Goal: Complete application form: Complete application form

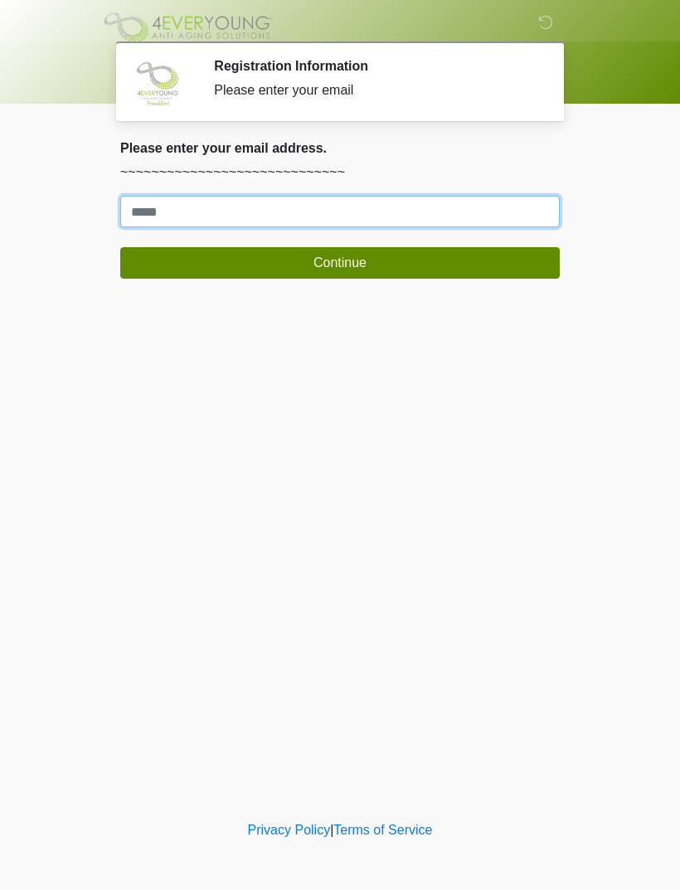
click at [448, 205] on input "Where should we email your treatment plan?" at bounding box center [340, 212] width 440 height 32
type input "**********"
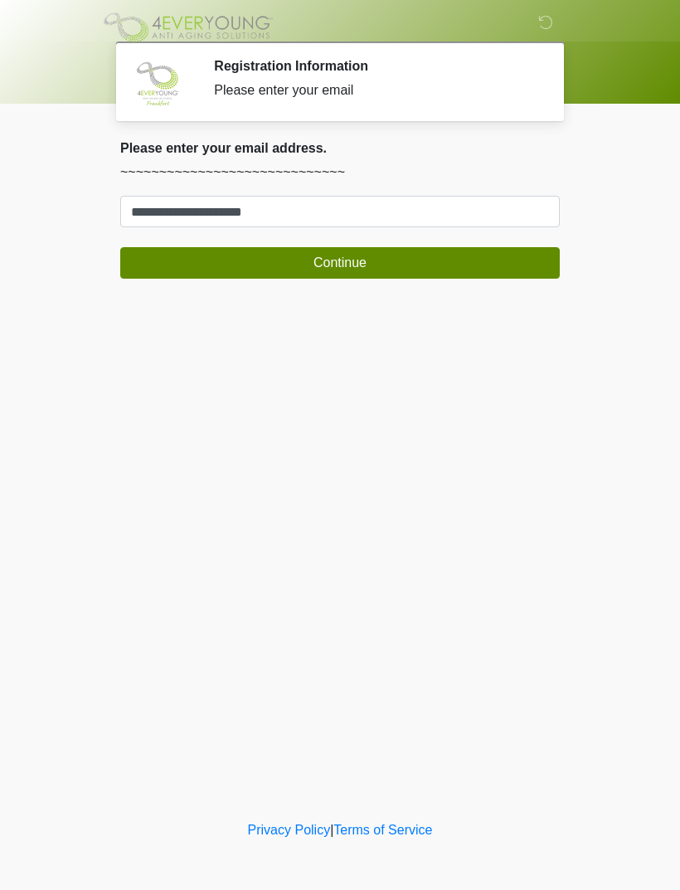
click at [375, 261] on button "Continue" at bounding box center [340, 263] width 440 height 32
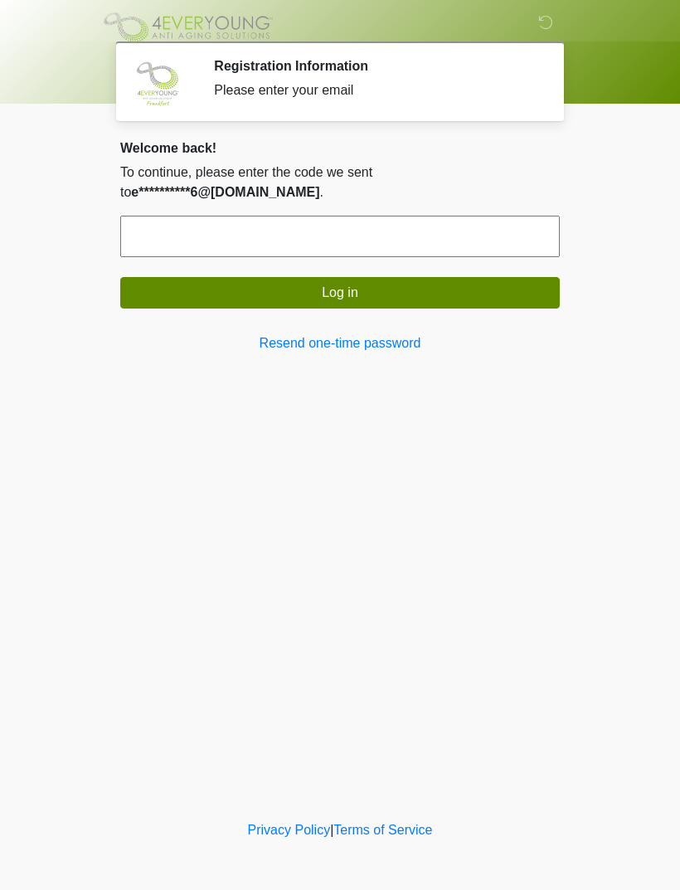
click at [418, 216] on input "text" at bounding box center [340, 236] width 440 height 41
type input "******"
click at [420, 277] on button "Log in" at bounding box center [340, 293] width 440 height 32
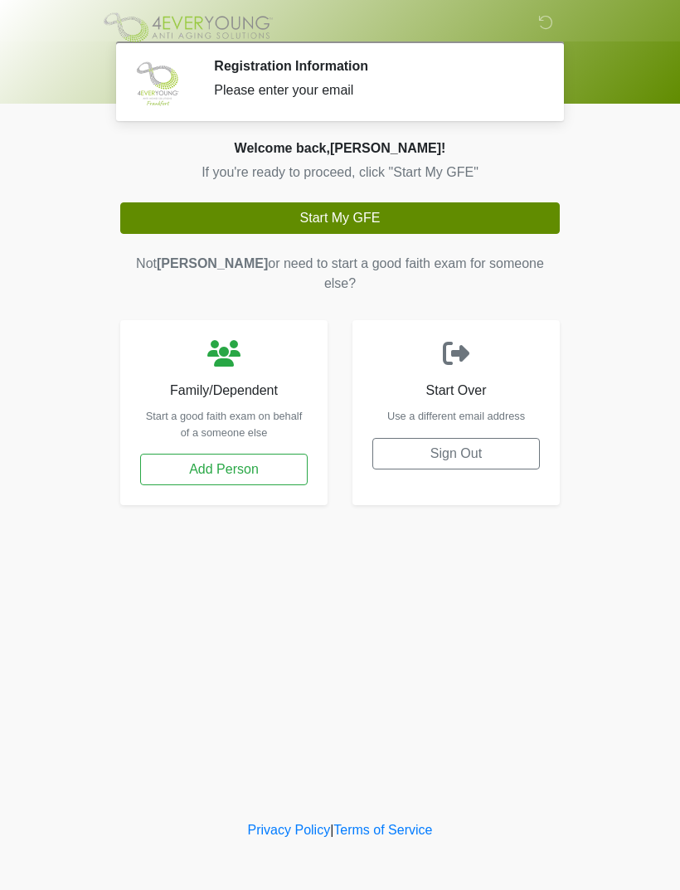
click at [419, 217] on button "Start My GFE" at bounding box center [340, 218] width 440 height 32
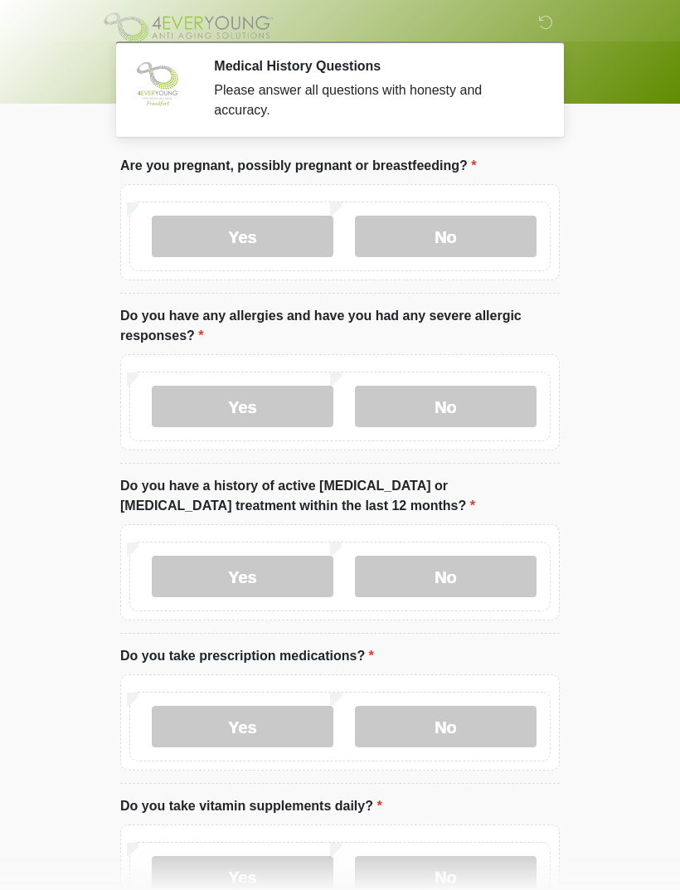
click at [495, 232] on label "No" at bounding box center [446, 236] width 182 height 41
click at [458, 406] on label "No" at bounding box center [446, 406] width 182 height 41
click at [461, 574] on label "No" at bounding box center [446, 576] width 182 height 41
click at [291, 738] on label "Yes" at bounding box center [243, 726] width 182 height 41
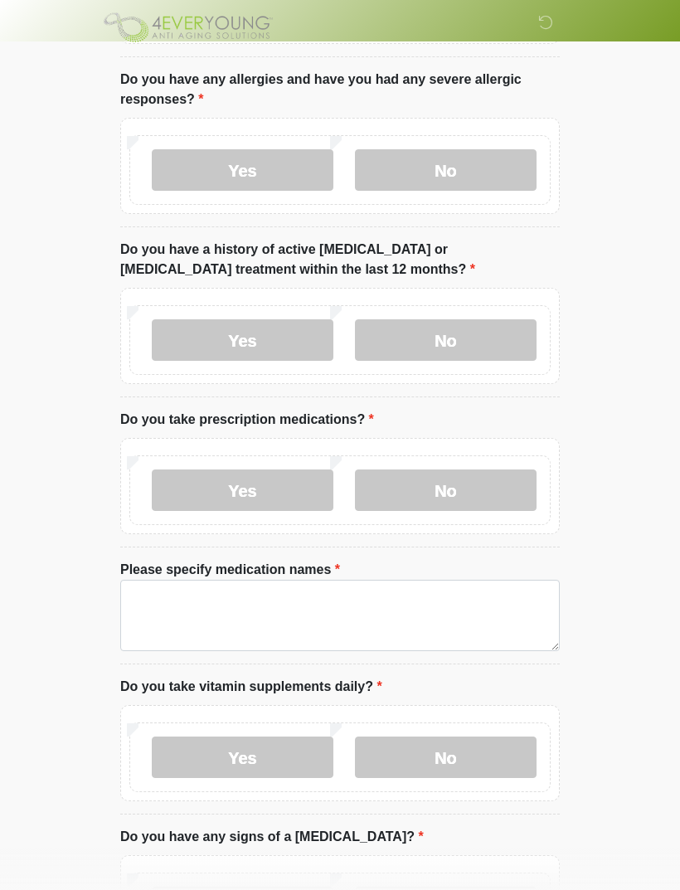
scroll to position [253, 0]
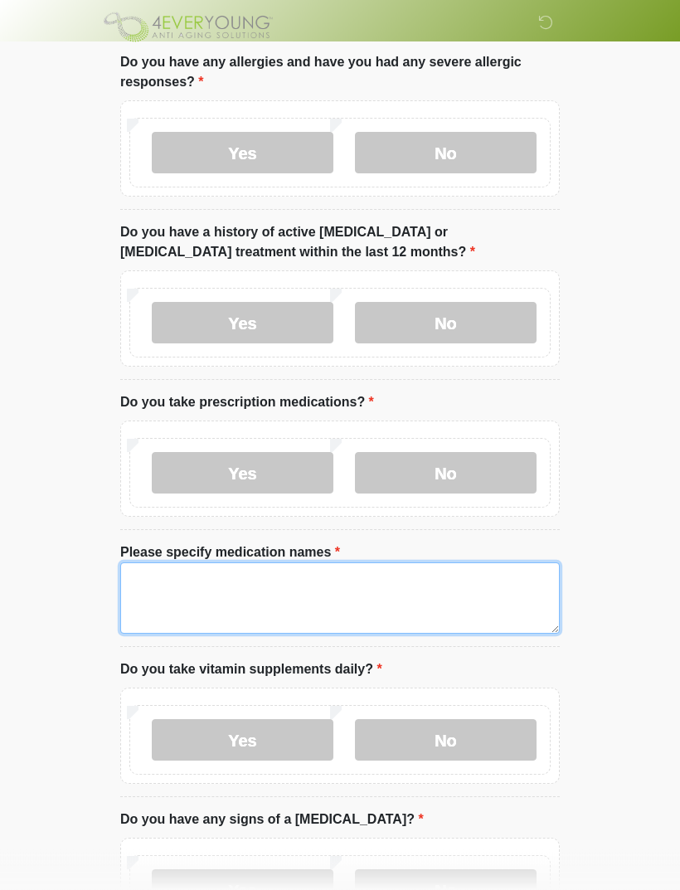
click at [349, 602] on textarea "Please specify medication names" at bounding box center [340, 598] width 440 height 71
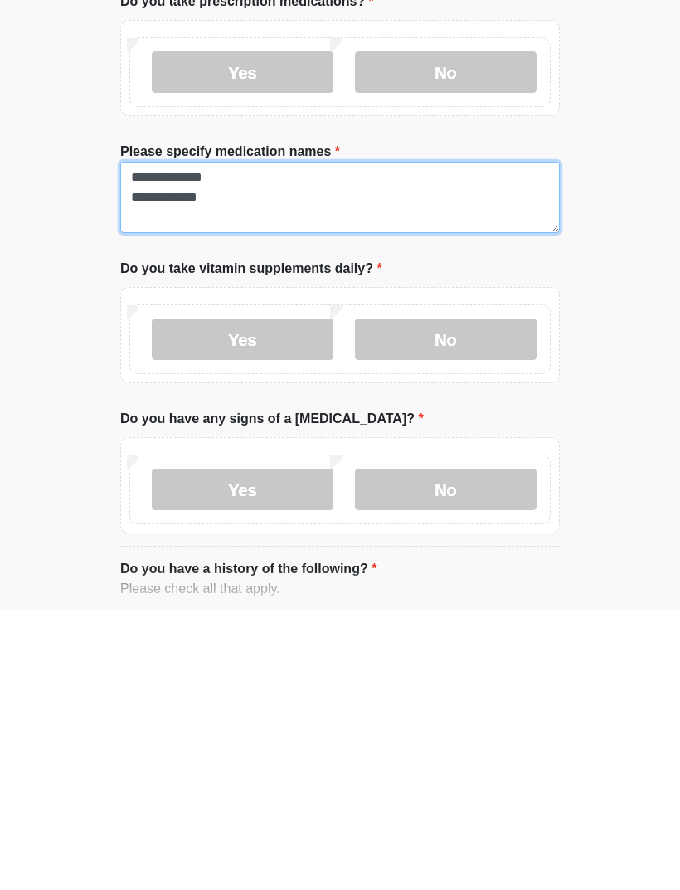
scroll to position [385, 0]
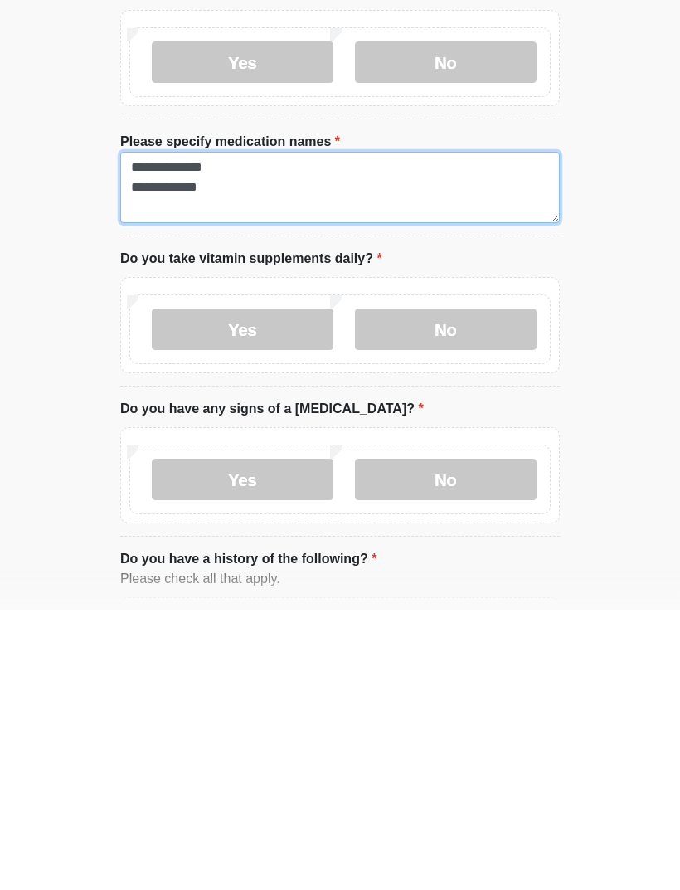
type textarea "**********"
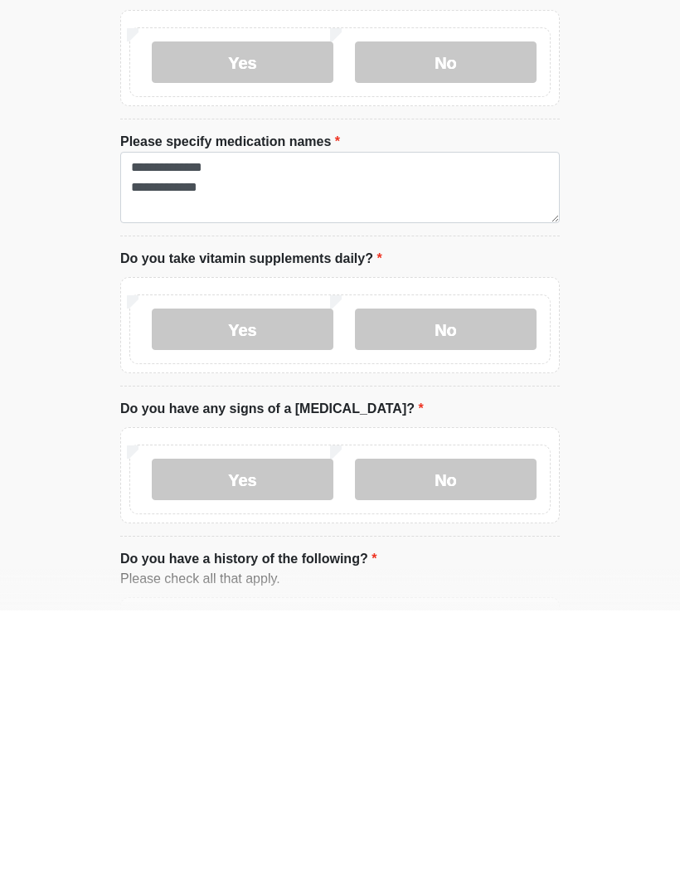
click at [275, 588] on label "Yes" at bounding box center [243, 608] width 182 height 41
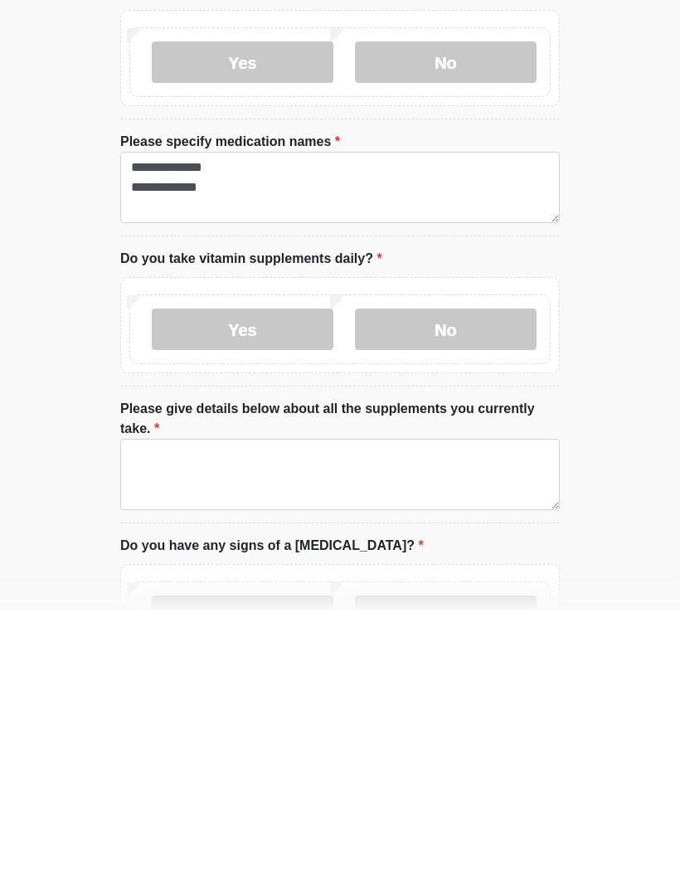
scroll to position [665, 0]
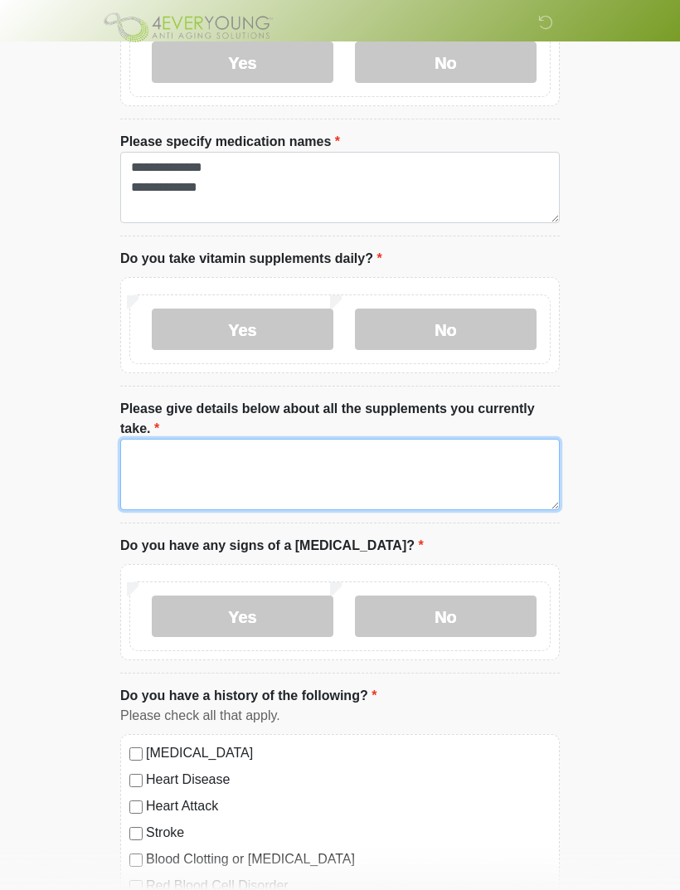
click at [287, 474] on textarea "Please give details below about all the supplements you currently take." at bounding box center [340, 474] width 440 height 71
click at [306, 471] on textarea "**********" at bounding box center [340, 474] width 440 height 71
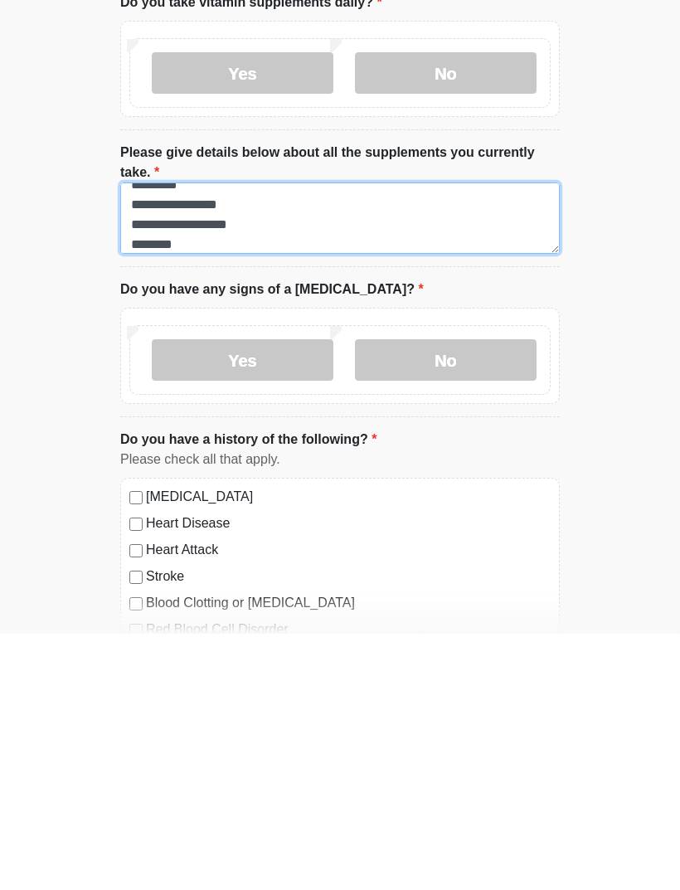
type textarea "**********"
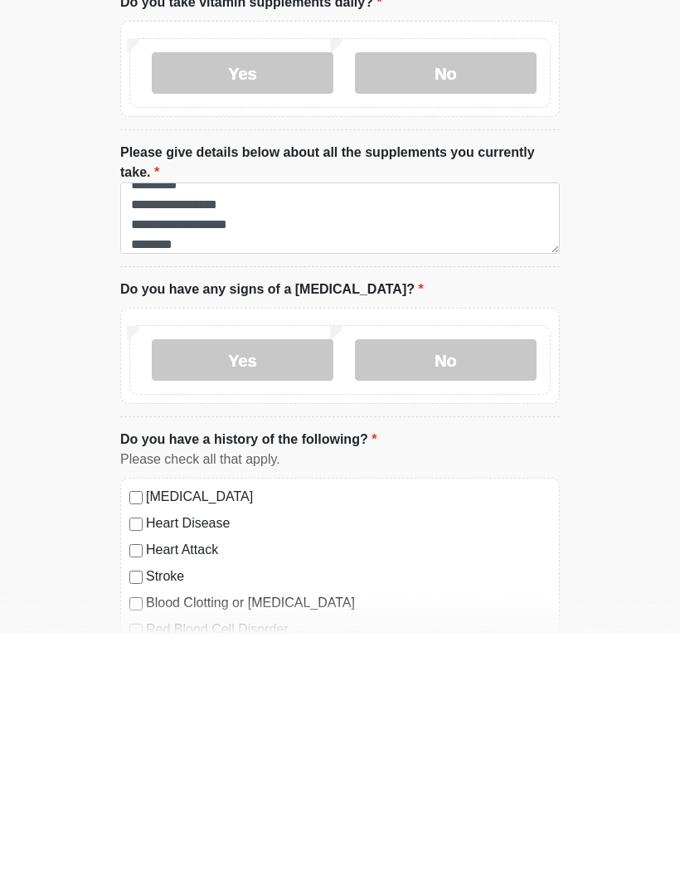
click at [433, 596] on label "No" at bounding box center [446, 616] width 182 height 41
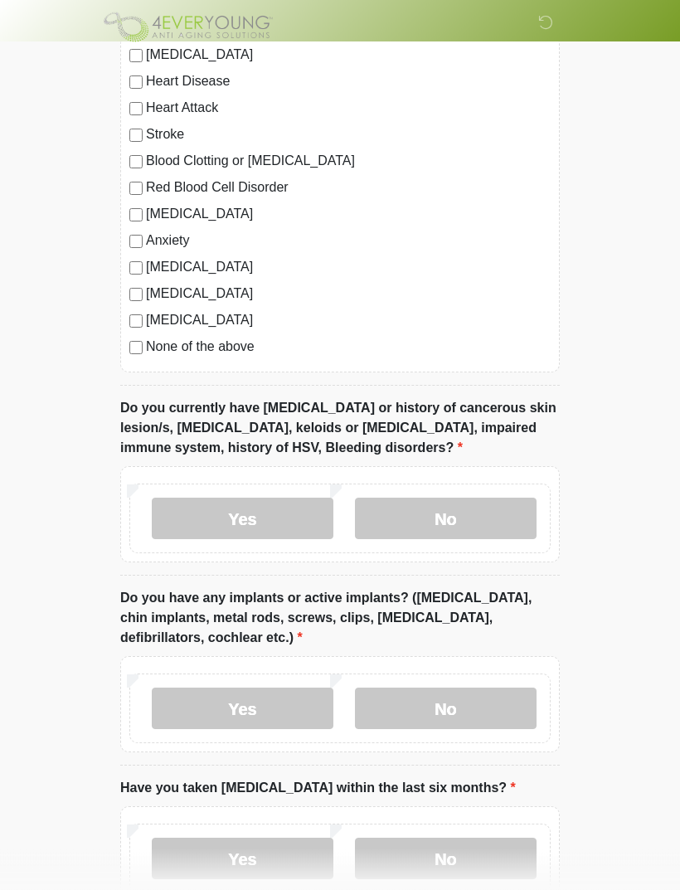
scroll to position [1389, 0]
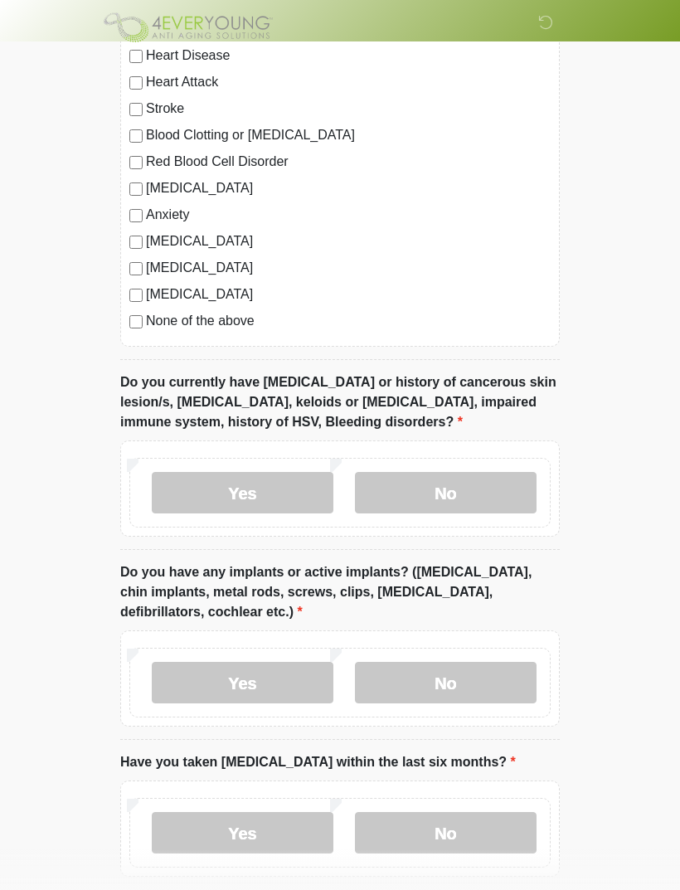
click at [451, 477] on label "No" at bounding box center [446, 492] width 182 height 41
click at [453, 682] on label "No" at bounding box center [446, 682] width 182 height 41
click at [420, 832] on label "No" at bounding box center [446, 832] width 182 height 41
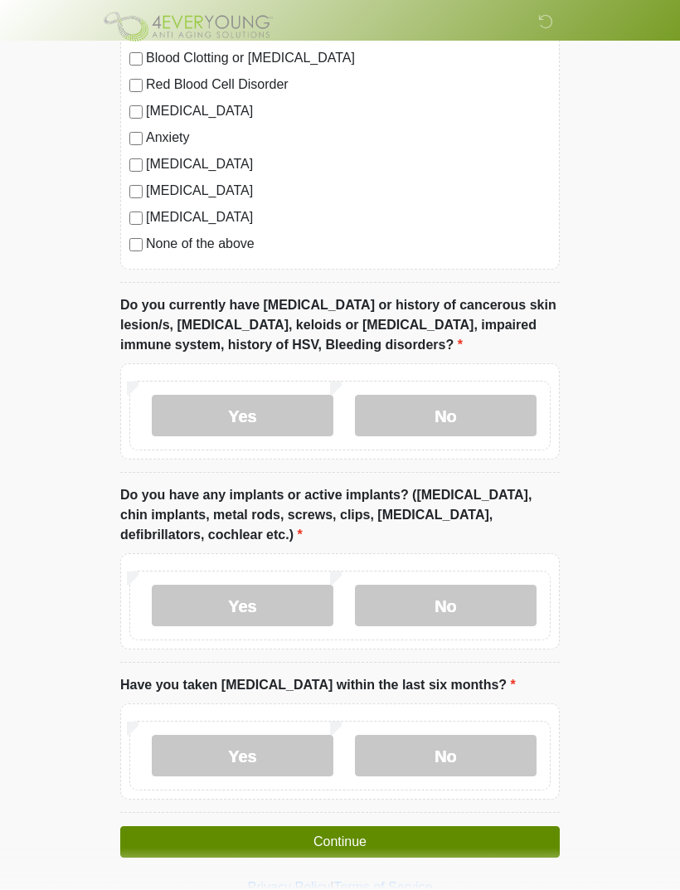
click at [373, 839] on button "Continue" at bounding box center [340, 843] width 440 height 32
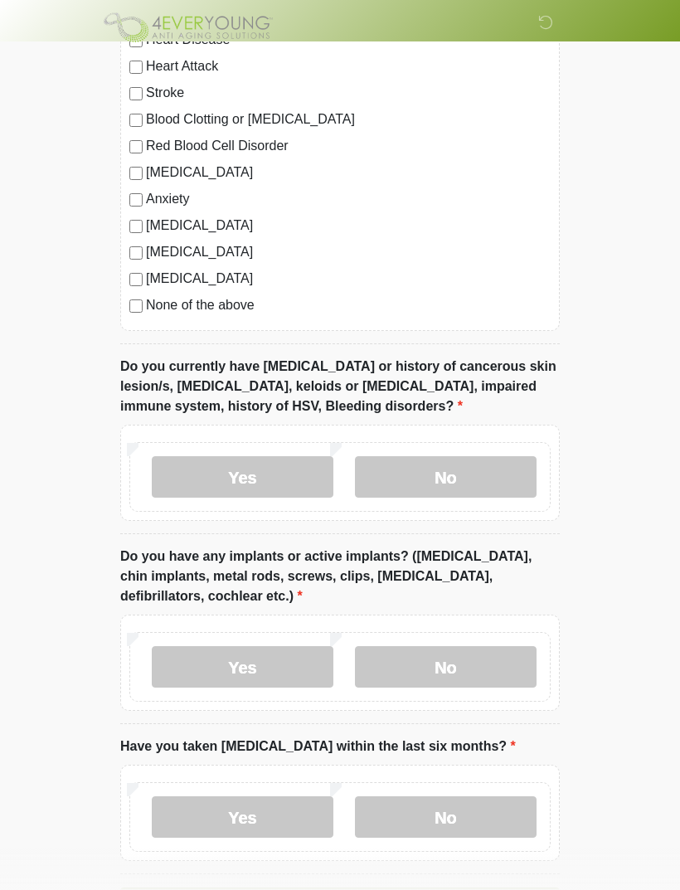
scroll to position [1465, 0]
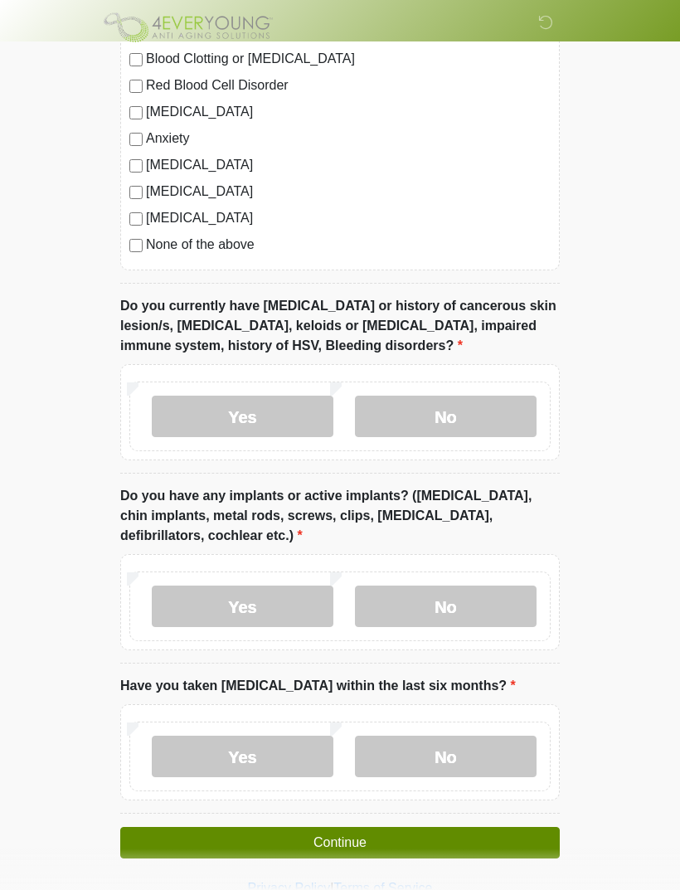
click at [348, 833] on button "Continue" at bounding box center [340, 843] width 440 height 32
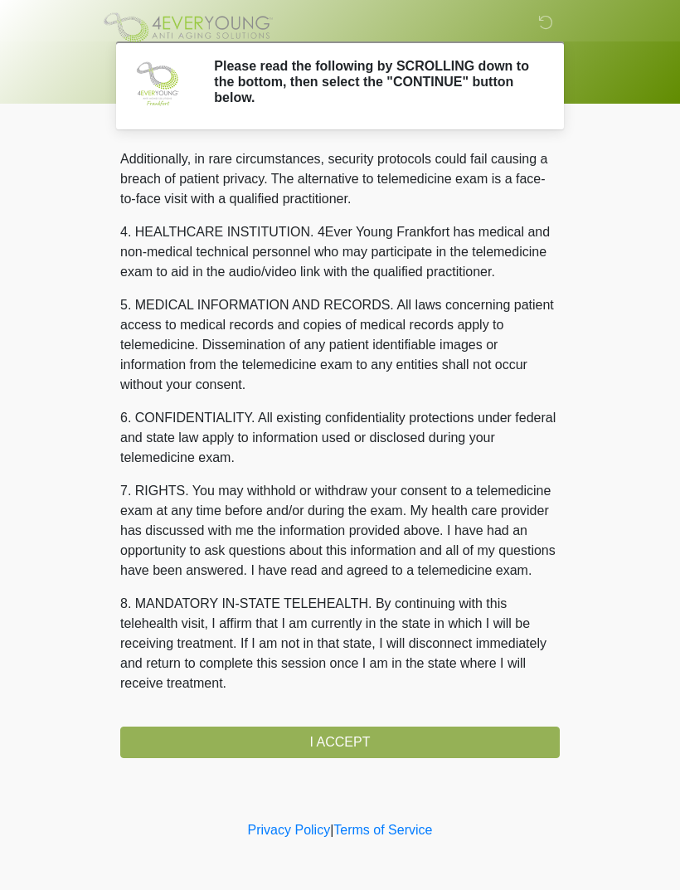
scroll to position [404, 0]
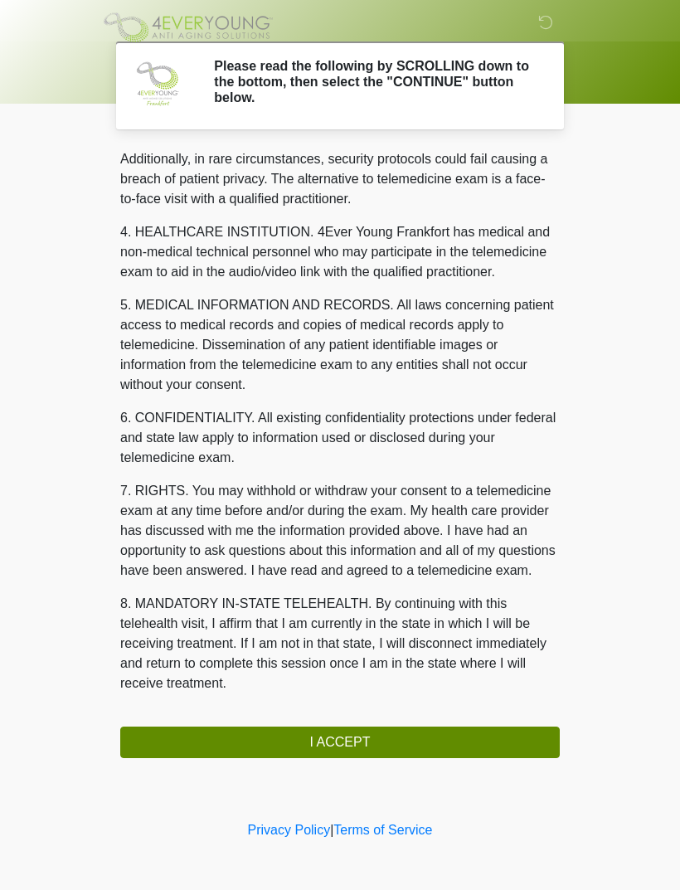
click at [357, 744] on button "I ACCEPT" at bounding box center [340, 743] width 440 height 32
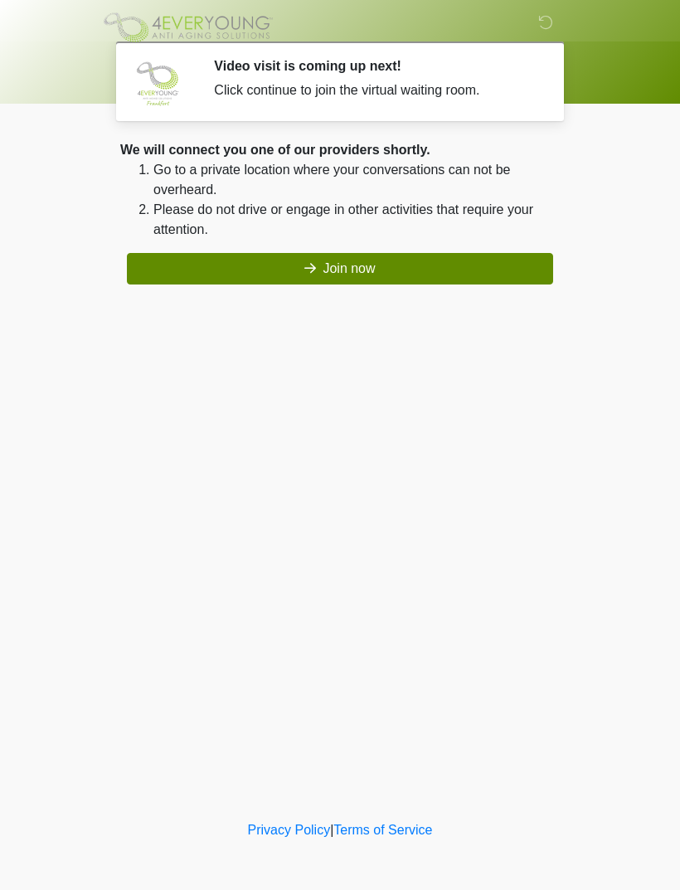
click at [412, 258] on button "Join now" at bounding box center [340, 269] width 427 height 32
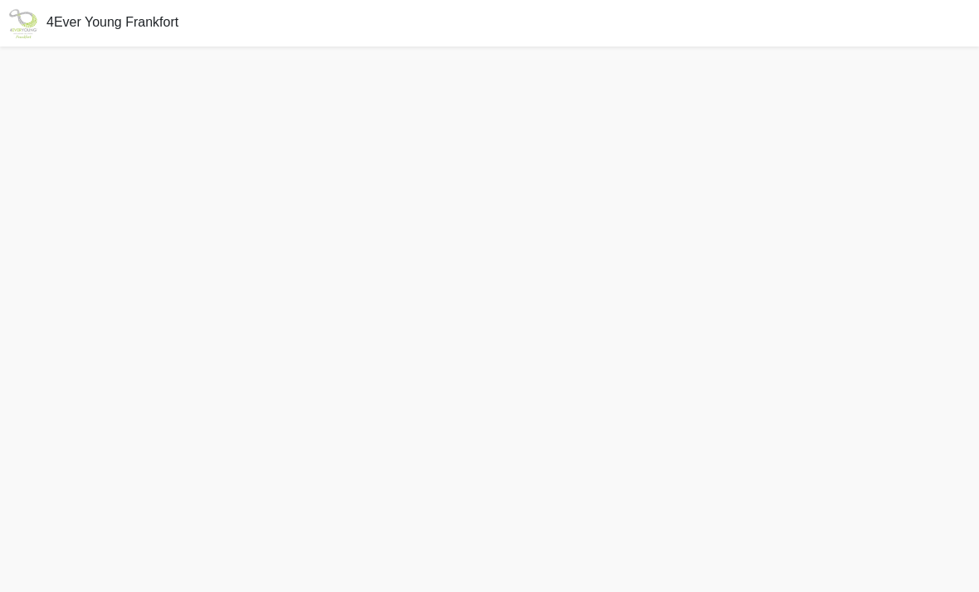
scroll to position [5, 0]
